Goal: Task Accomplishment & Management: Manage account settings

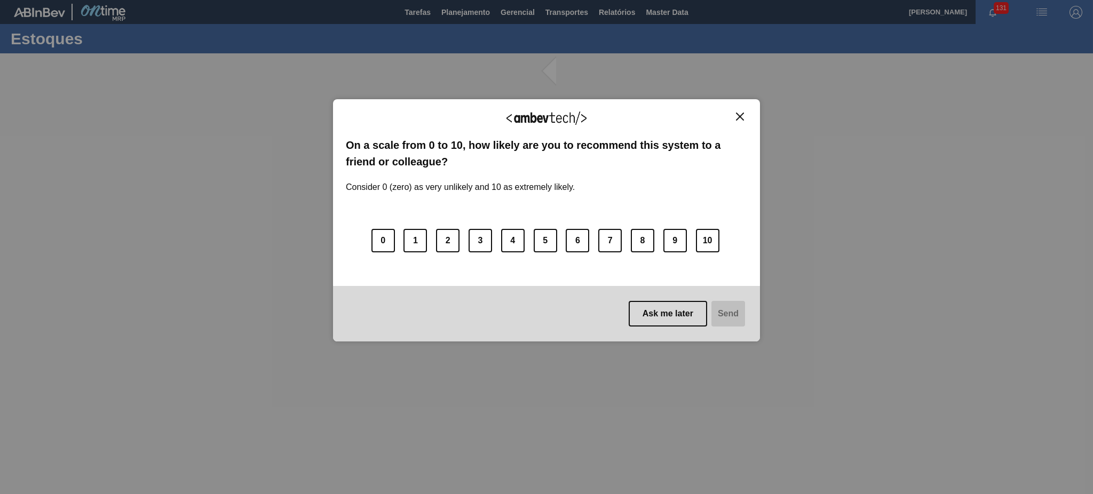
click at [736, 115] on img "Close" at bounding box center [740, 117] width 8 height 8
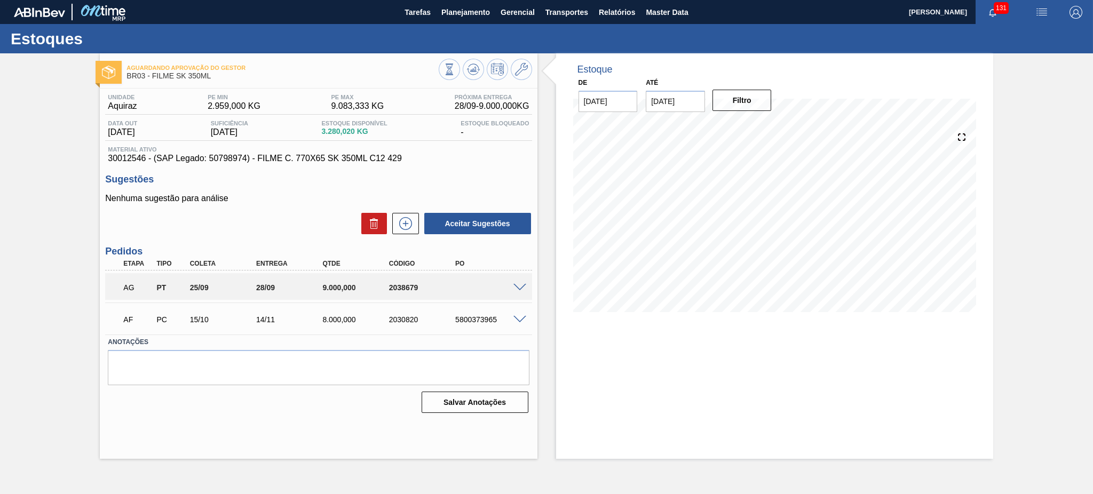
click at [523, 285] on span at bounding box center [519, 288] width 13 height 8
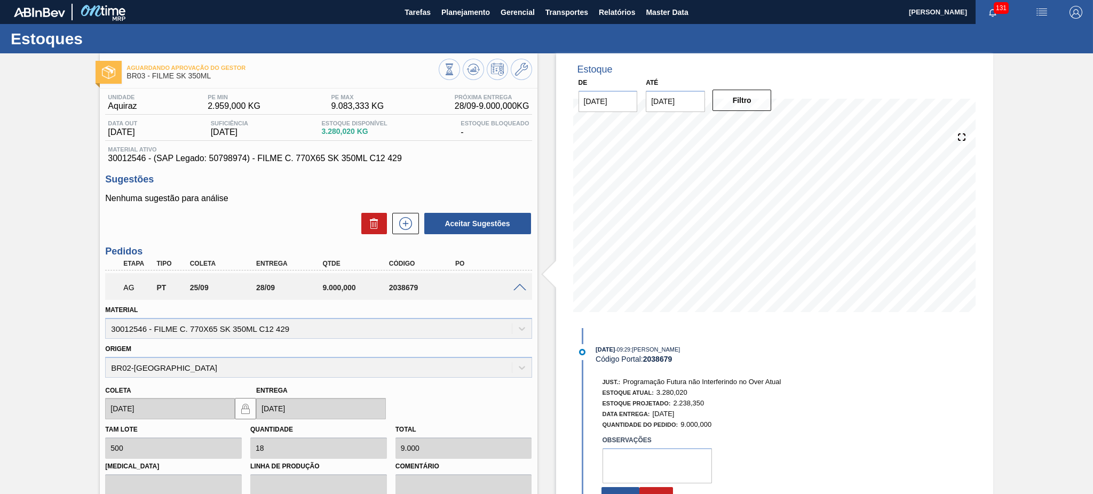
click at [673, 106] on input "09/10/2025" at bounding box center [675, 101] width 59 height 21
click at [765, 131] on div "dom seg ter qua qui sex sab" at bounding box center [710, 139] width 128 height 17
click at [765, 123] on div "outubro 2025" at bounding box center [710, 126] width 128 height 9
click at [767, 124] on button "Next Month" at bounding box center [764, 126] width 7 height 7
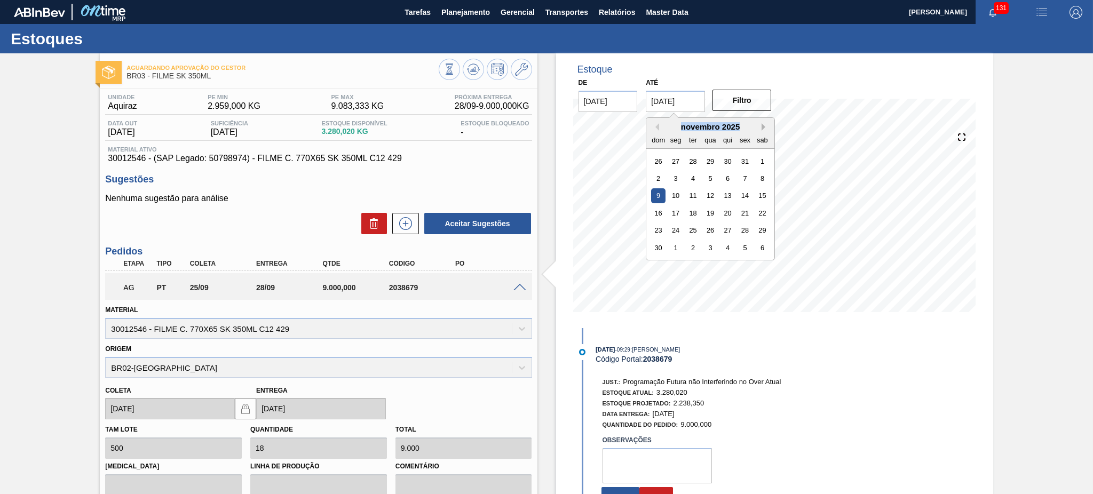
click at [767, 124] on button "Next Month" at bounding box center [764, 126] width 7 height 7
click at [768, 125] on button "Next Month" at bounding box center [764, 126] width 7 height 7
click at [726, 236] on div "29" at bounding box center [727, 230] width 14 height 14
type input "[DATE]"
click at [740, 101] on button "Filtro" at bounding box center [741, 100] width 59 height 21
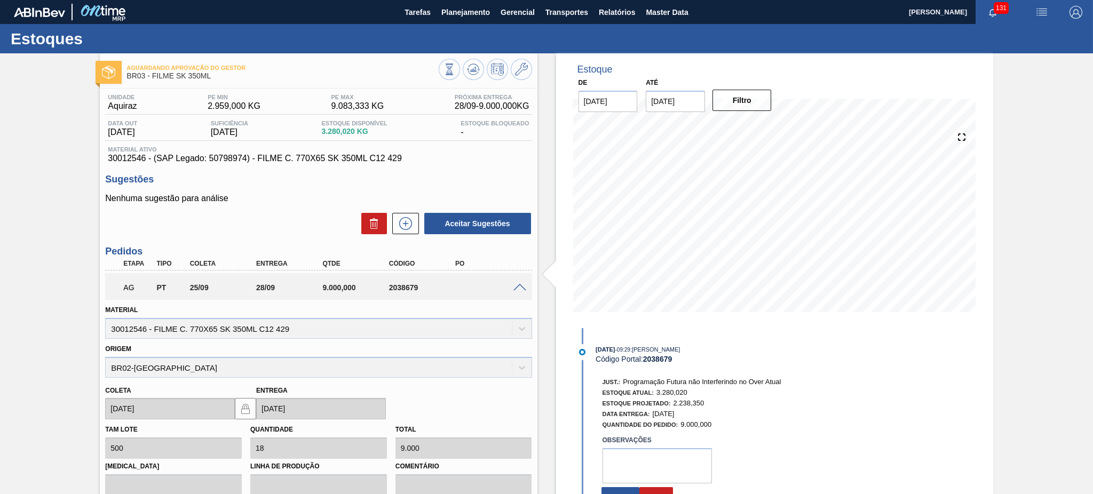
click at [984, 347] on div "Estoque De 25/09/2025 Até 29/01/2026 Filtro 21/10 Projeção de Estoque -5,261.64…" at bounding box center [774, 395] width 437 height 684
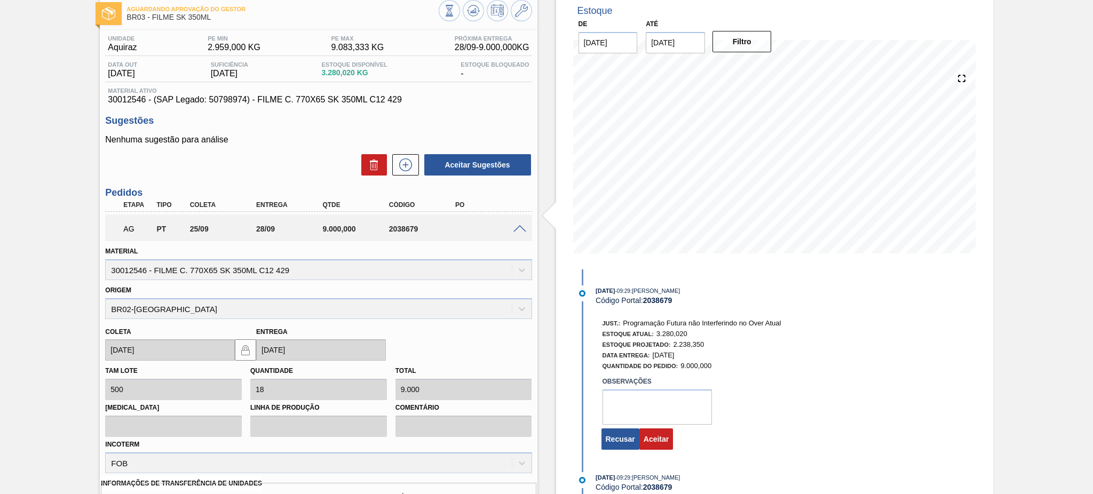
scroll to position [142, 0]
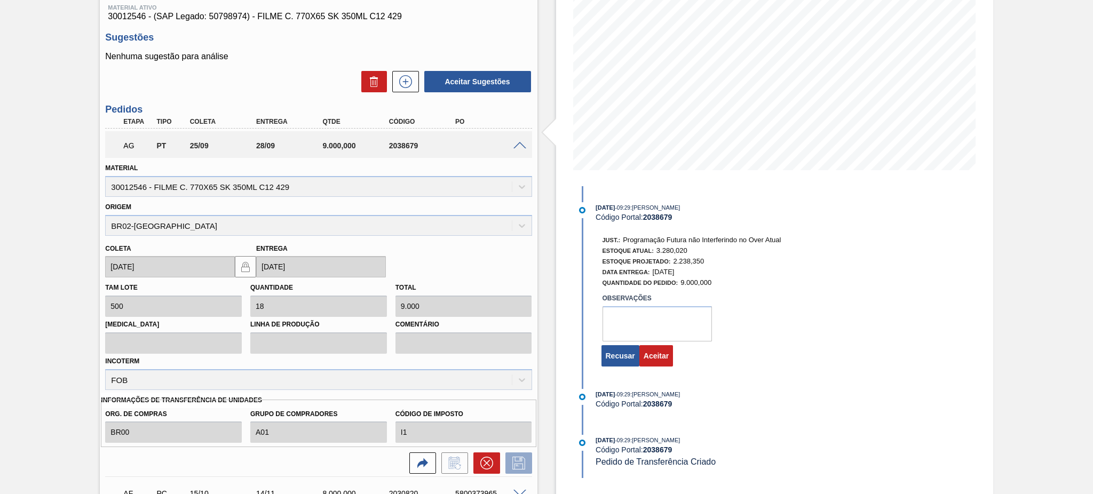
drag, startPoint x: 661, startPoint y: 302, endPoint x: 651, endPoint y: 323, distance: 22.7
click at [661, 302] on label "Observações" at bounding box center [656, 298] width 109 height 15
click at [646, 327] on textarea at bounding box center [656, 323] width 109 height 35
type textarea "ok, previsão de consumir todo o volume"
click at [659, 358] on button "Aceitar" at bounding box center [656, 355] width 34 height 21
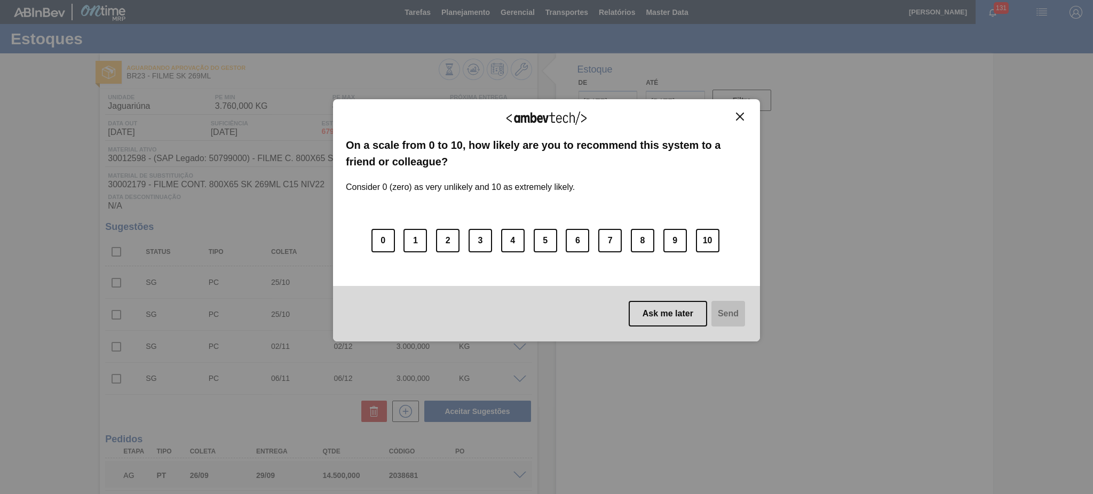
click at [737, 114] on img "Close" at bounding box center [740, 117] width 8 height 8
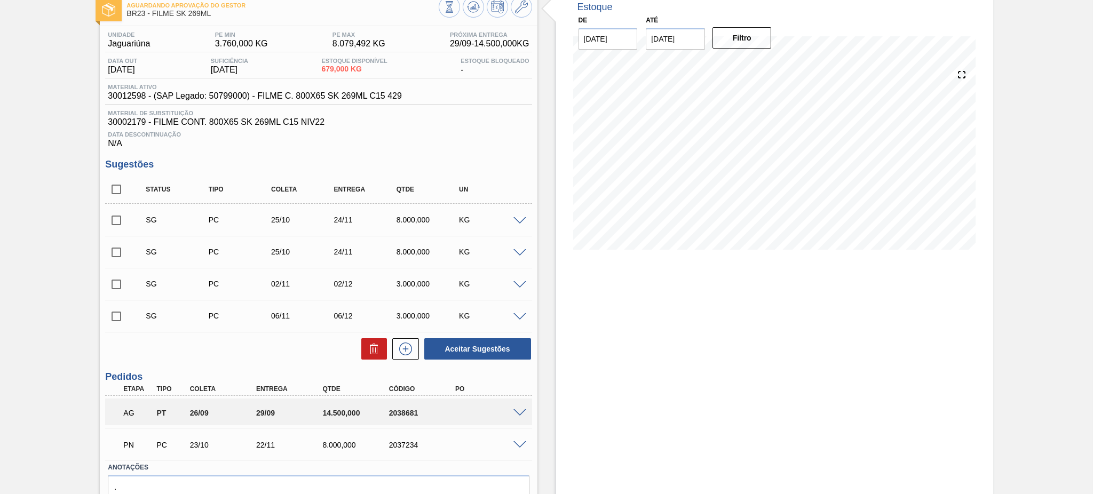
scroll to position [115, 0]
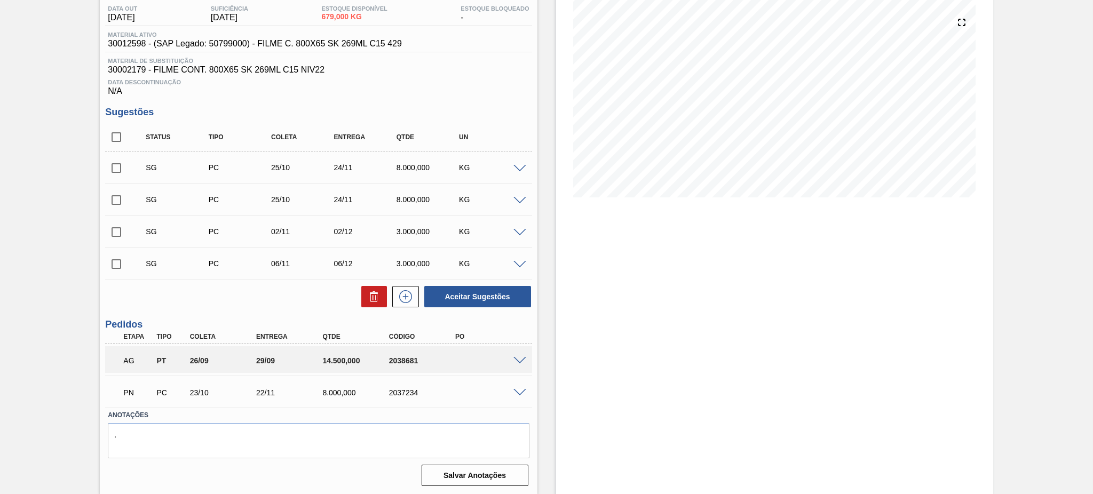
click at [515, 360] on span at bounding box center [519, 361] width 13 height 8
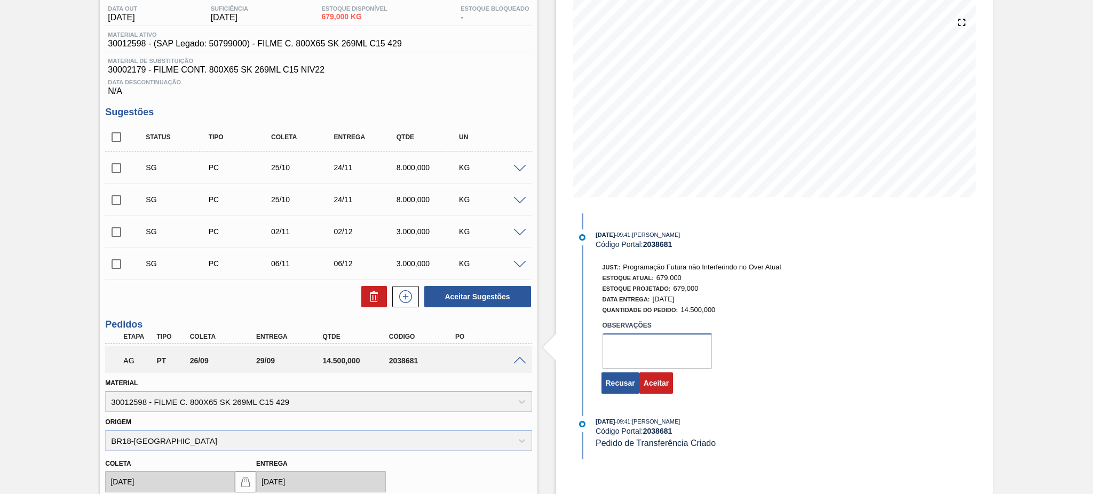
click at [647, 357] on textarea at bounding box center [656, 350] width 109 height 35
type textarea "tem previsão de consumo de todo volume"
click at [655, 382] on button "Aceitar" at bounding box center [656, 382] width 34 height 21
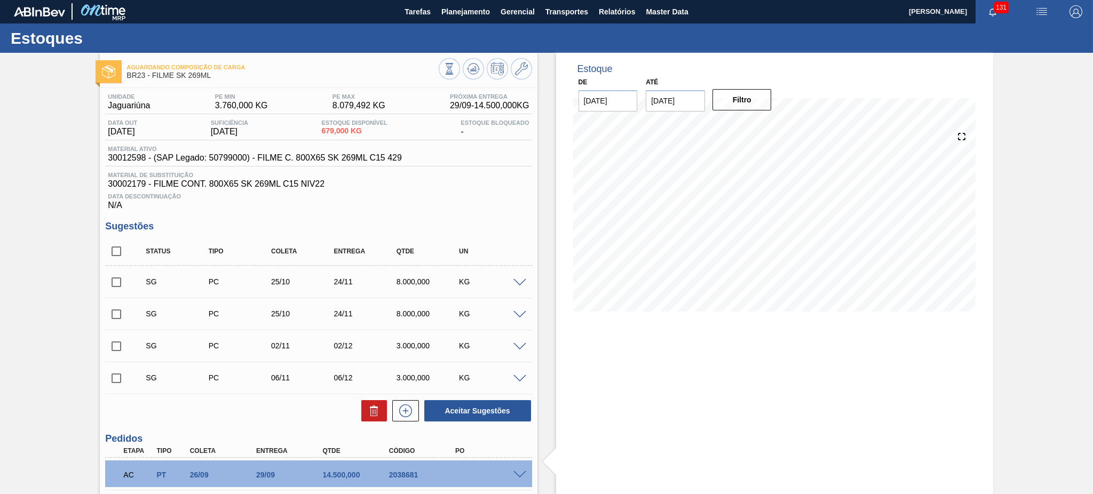
scroll to position [0, 0]
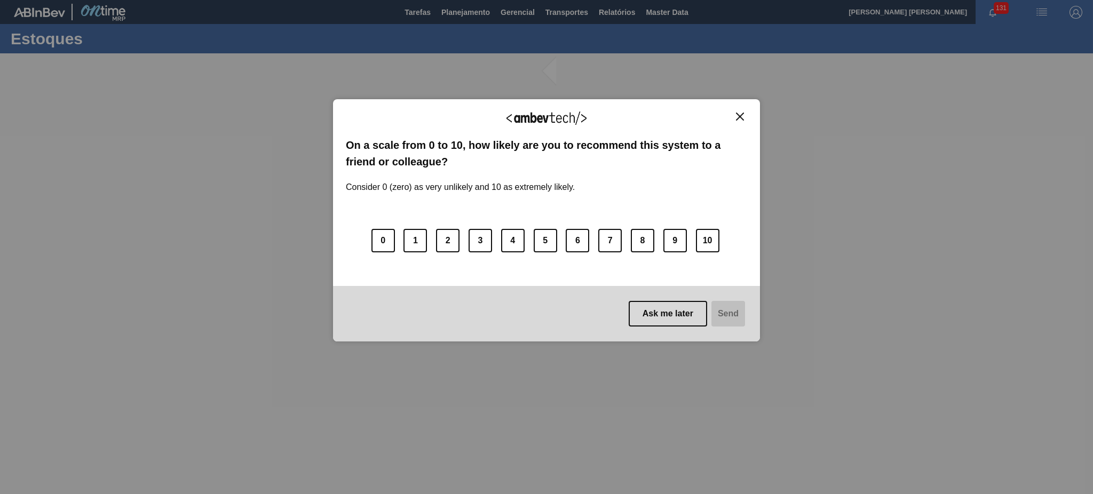
click at [741, 119] on img "Close" at bounding box center [740, 117] width 8 height 8
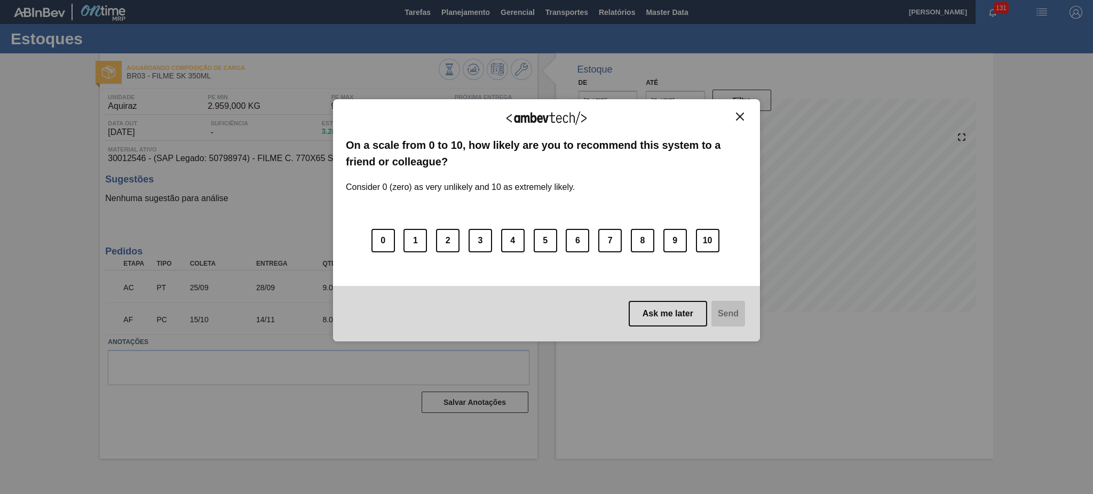
click at [739, 117] on img "Close" at bounding box center [740, 117] width 8 height 8
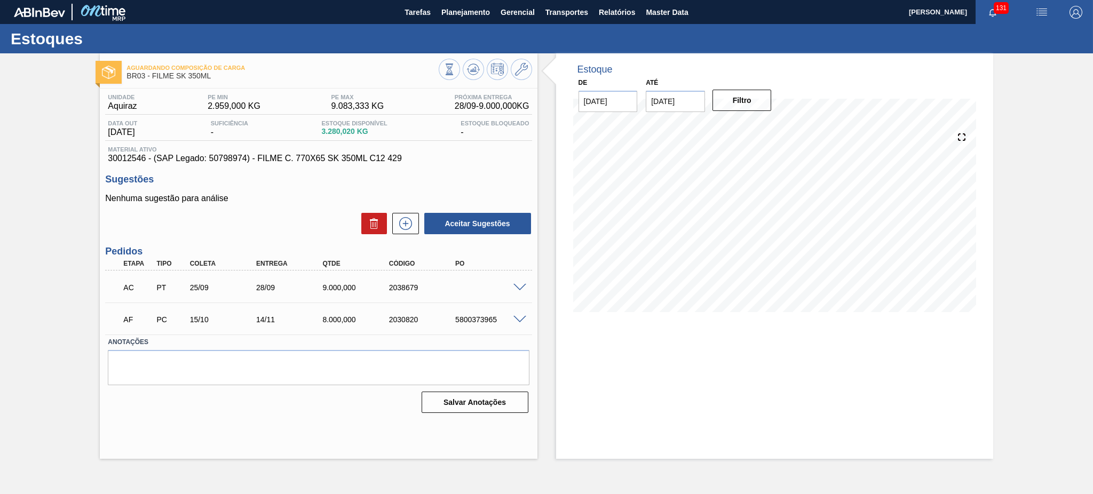
click at [736, 357] on div "Estoque De 25/09/2025 Até 29/01/2026 Filtro 26/09 Projeção de Estoque 1,946.695…" at bounding box center [774, 255] width 437 height 405
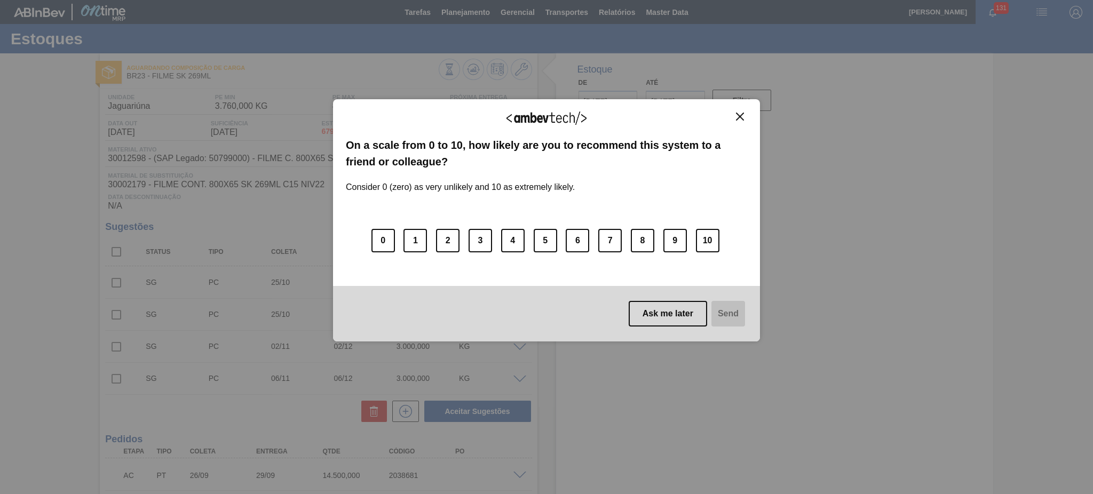
click at [740, 116] on img "Close" at bounding box center [740, 117] width 8 height 8
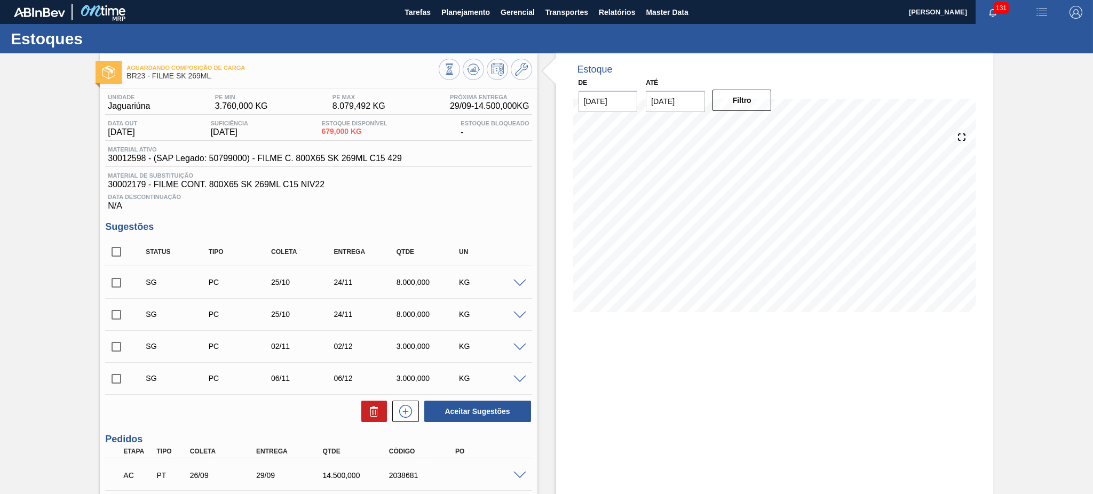
click at [810, 426] on div "Estoque De [DATE] Até [DATE] Filtro 27/12 Projeção de Estoque 1,972.601 [DOMAIN…" at bounding box center [774, 331] width 437 height 556
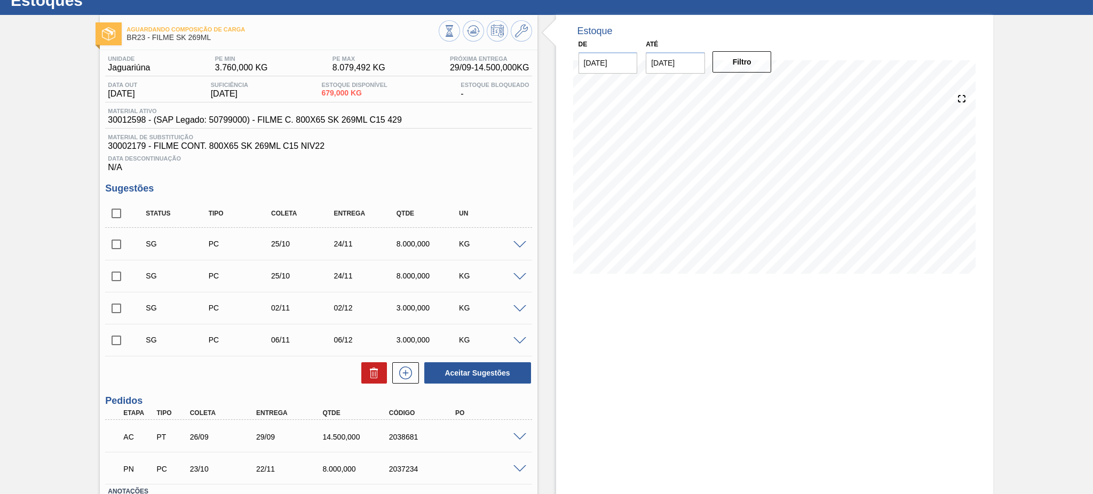
scroll to position [115, 0]
